Goal: Task Accomplishment & Management: Manage account settings

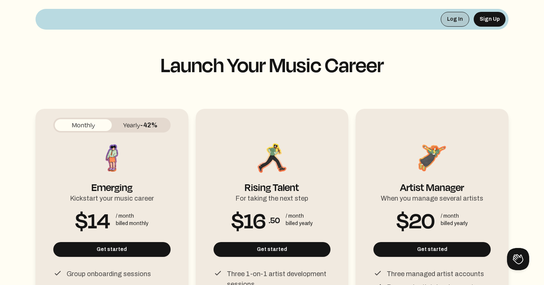
click at [451, 18] on button "Log In" at bounding box center [454, 19] width 28 height 15
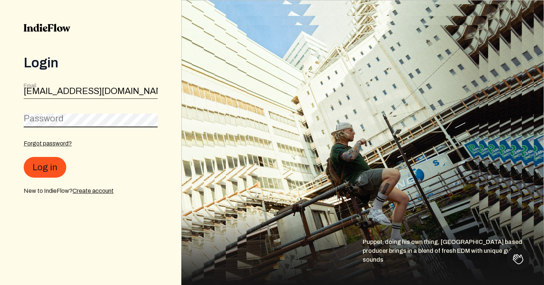
click at [44, 168] on button "Log in" at bounding box center [45, 167] width 43 height 21
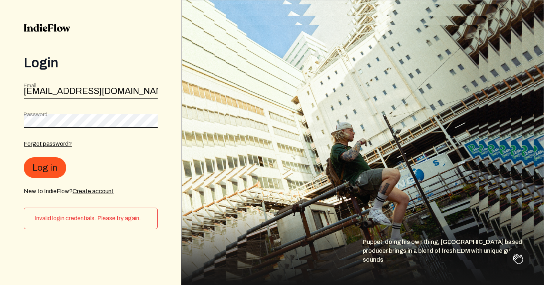
drag, startPoint x: 67, startPoint y: 91, endPoint x: 23, endPoint y: 82, distance: 45.0
click at [23, 82] on div "Login Email [EMAIL_ADDRESS][DOMAIN_NAME] Password Forgot password? Log in New t…" at bounding box center [90, 142] width 181 height 285
type input "[EMAIL_ADDRESS][DOMAIN_NAME]"
click at [37, 177] on button "Log in" at bounding box center [45, 167] width 43 height 21
click at [96, 190] on link "Create account" at bounding box center [92, 190] width 41 height 6
